Goal: Task Accomplishment & Management: Use online tool/utility

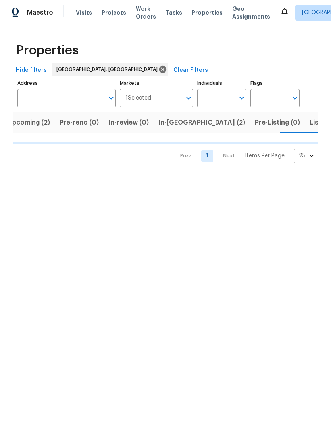
scroll to position [0, 11]
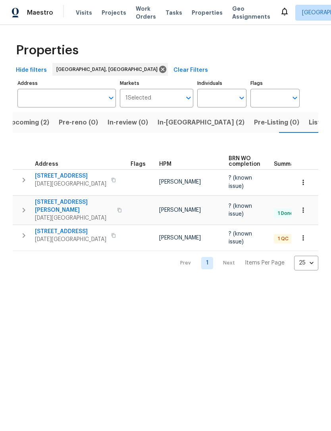
click at [71, 206] on span "[STREET_ADDRESS][PERSON_NAME]" at bounding box center [73, 206] width 77 height 16
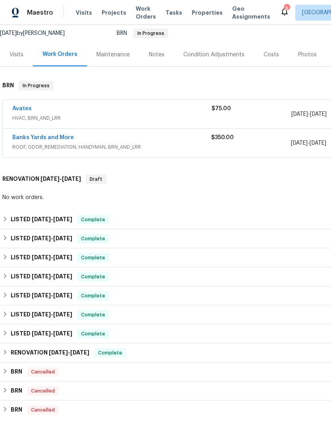
scroll to position [78, 0]
click at [11, 241] on h6 "LISTED 6/20/25 - 8/28/25" at bounding box center [42, 239] width 62 height 10
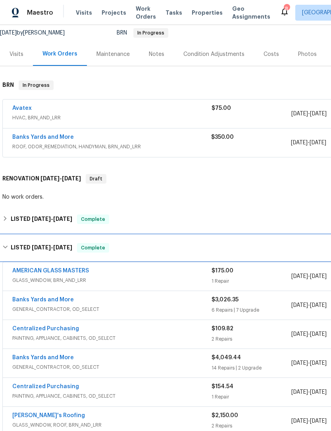
click at [14, 248] on h6 "LISTED 6/20/25 - 8/28/25" at bounding box center [42, 248] width 62 height 10
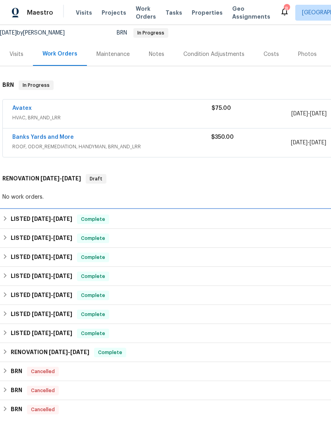
click at [9, 214] on div "LISTED 9/25/25 - 10/2/25 Complete" at bounding box center [224, 219] width 449 height 19
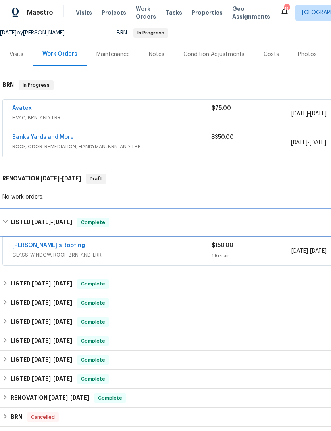
click at [17, 219] on h6 "LISTED 9/25/25 - 10/2/25" at bounding box center [42, 223] width 62 height 10
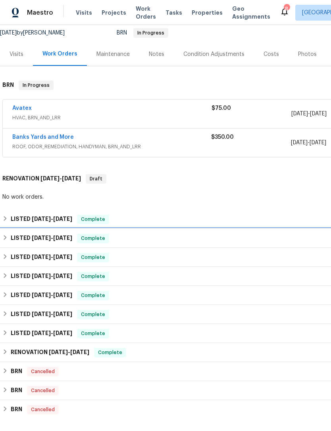
click at [12, 243] on div "LISTED 6/20/25 - 8/28/25 Complete" at bounding box center [224, 238] width 449 height 19
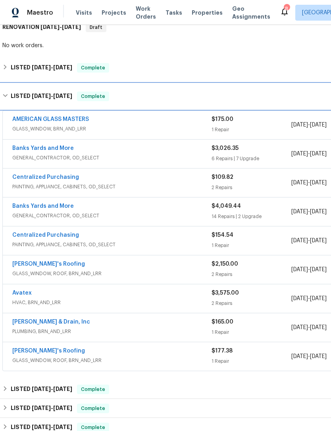
scroll to position [230, 0]
click at [11, 95] on h6 "LISTED 6/20/25 - 8/28/25" at bounding box center [42, 96] width 62 height 10
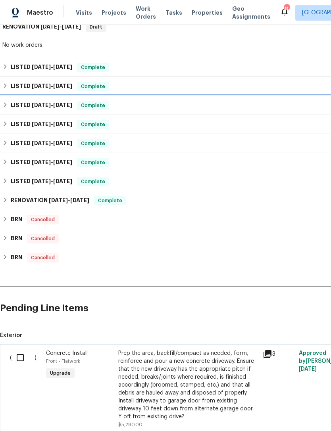
click at [10, 99] on div "LISTED 1/17/25 - 1/19/25 Complete" at bounding box center [224, 105] width 449 height 19
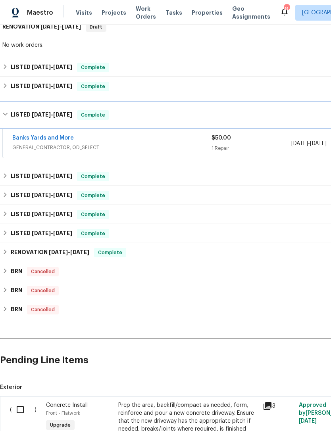
click at [12, 114] on h6 "LISTED 1/17/25 - 1/19/25" at bounding box center [42, 115] width 62 height 10
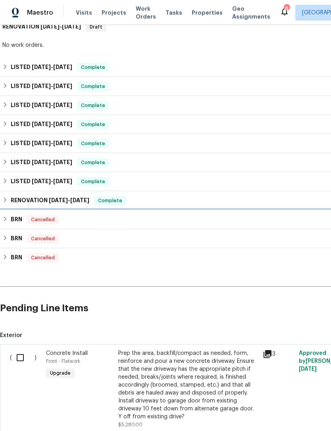
click at [12, 218] on h6 "BRN" at bounding box center [17, 220] width 12 height 10
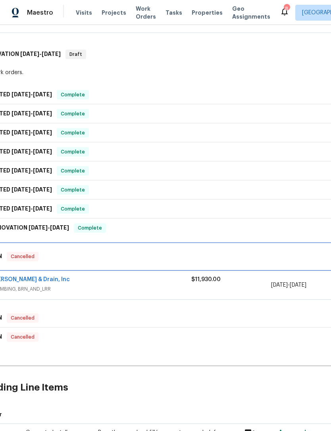
scroll to position [202, 19]
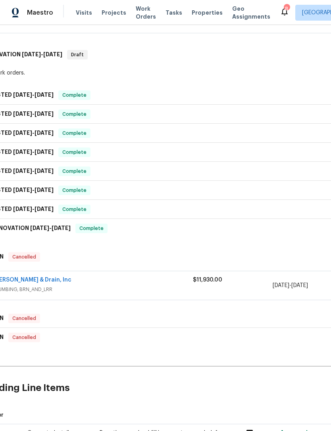
click at [46, 279] on link "Owen Plumbing & Drain, Inc" at bounding box center [33, 280] width 78 height 6
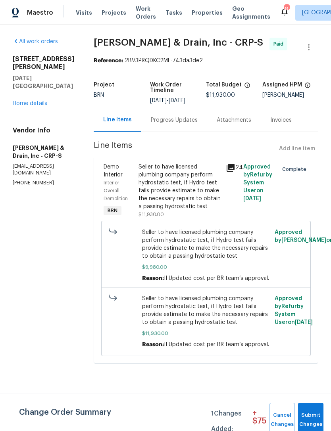
click at [173, 123] on div "Progress Updates" at bounding box center [174, 120] width 47 height 8
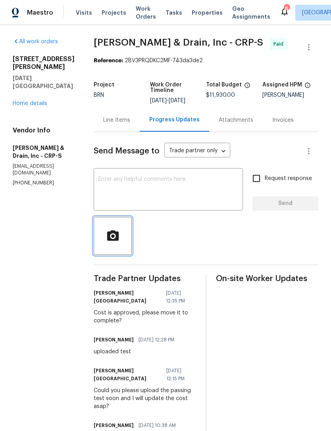
click at [115, 236] on circle "button" at bounding box center [113, 237] width 4 height 4
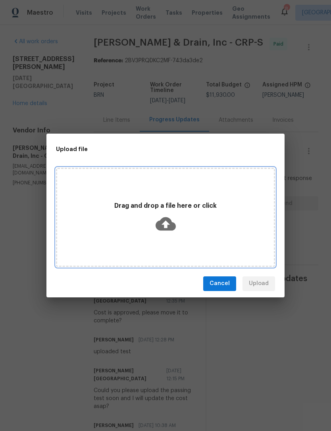
click at [170, 223] on icon at bounding box center [166, 223] width 20 height 13
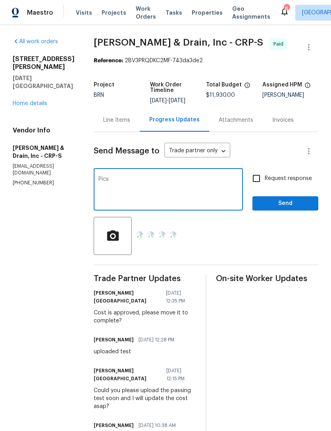
type textarea "Pics"
click at [259, 179] on input "Request response" at bounding box center [256, 178] width 17 height 17
checkbox input "true"
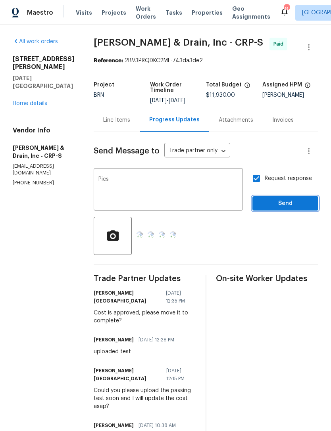
click at [302, 204] on span "Send" at bounding box center [285, 204] width 53 height 10
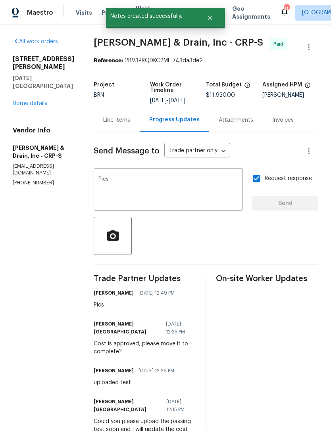
click at [121, 232] on span "button" at bounding box center [112, 236] width 25 height 14
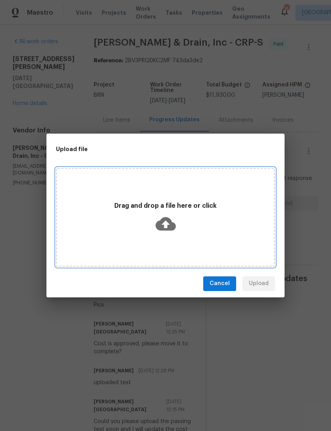
click at [168, 223] on icon at bounding box center [166, 224] width 20 height 20
